Goal: Obtain resource: Obtain resource

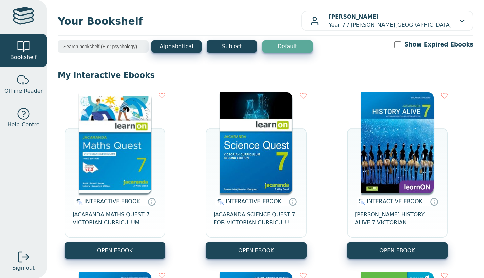
scroll to position [41, 0]
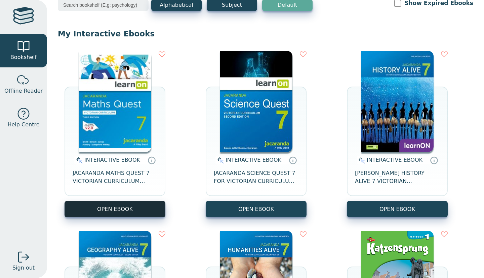
click at [131, 201] on button "OPEN EBOOK" at bounding box center [115, 209] width 101 height 16
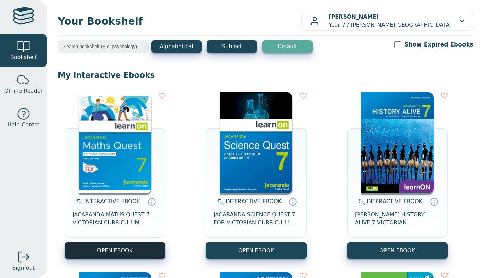
click at [148, 252] on button "OPEN EBOOK" at bounding box center [115, 250] width 101 height 16
